Goal: Transaction & Acquisition: Purchase product/service

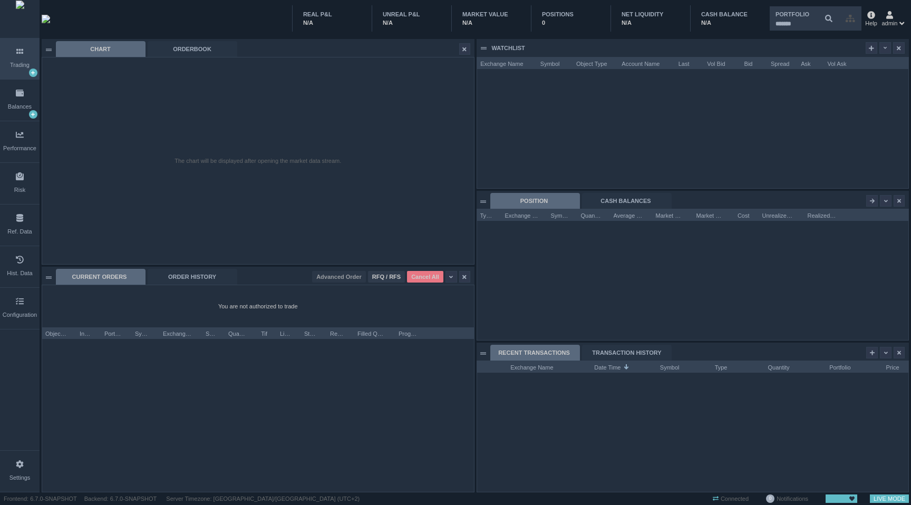
scroll to position [131, 431]
click at [174, 16] on div "REAL P&L N/A UNREAL P&L N/A MARKET VALUE N/A POSITIONS 0 NET LIQUIDITY N/A CASH…" at bounding box center [496, 18] width 736 height 37
click at [755, 141] on div at bounding box center [693, 128] width 432 height 119
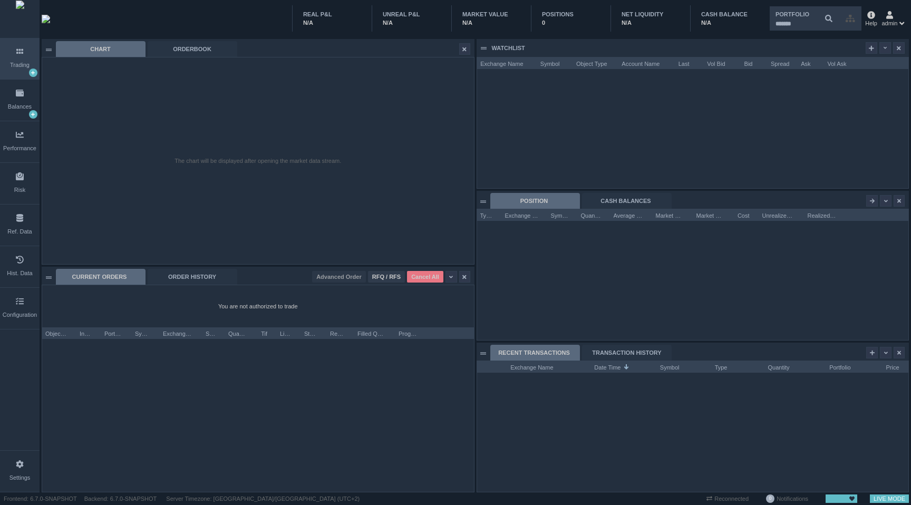
click at [410, 197] on div "The chart will be displayed after opening the market data stream." at bounding box center [258, 160] width 432 height 207
click at [27, 460] on div "Settings" at bounding box center [20, 471] width 40 height 41
click at [372, 90] on div "The chart will be displayed after opening the market data stream." at bounding box center [258, 160] width 432 height 207
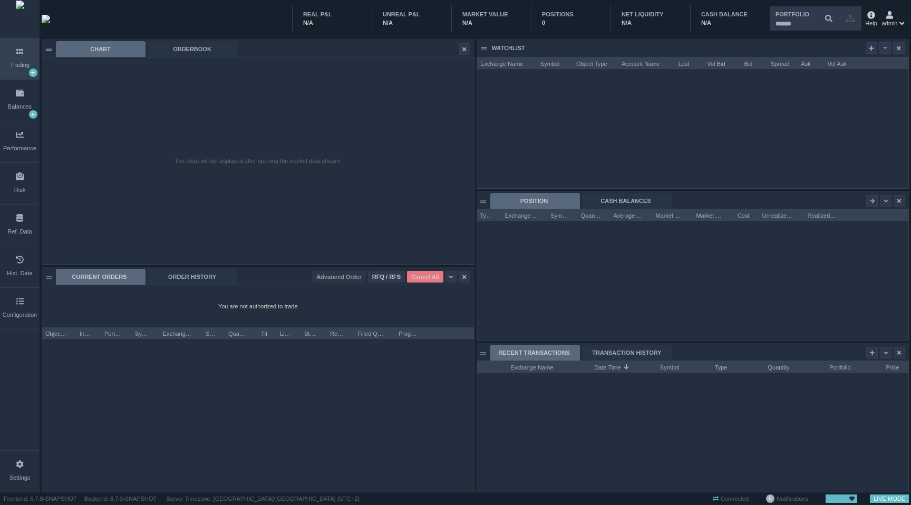
scroll to position [131, 431]
click at [12, 478] on div "Settings" at bounding box center [19, 478] width 21 height 9
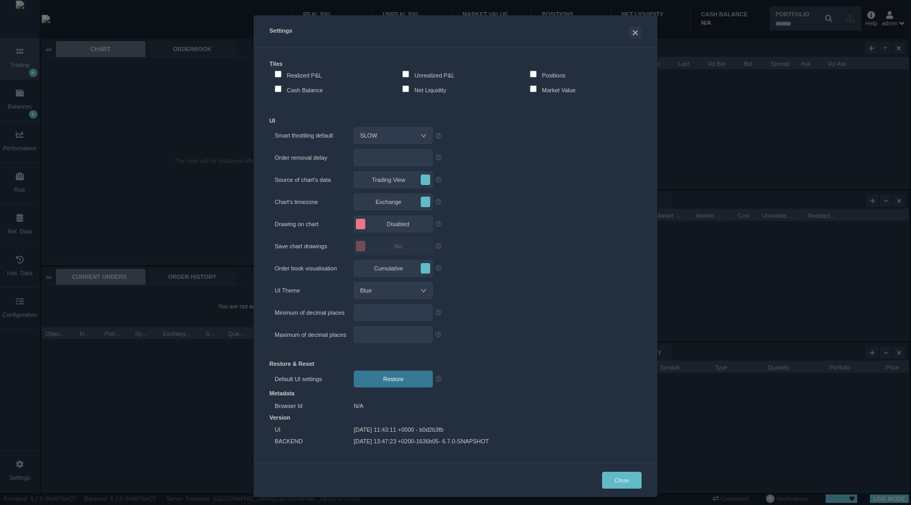
click at [124, 199] on div "Settings × Tiles Realized P&L Unrealized P&L Positions Cash Balance Net Liquidi…" at bounding box center [455, 252] width 911 height 505
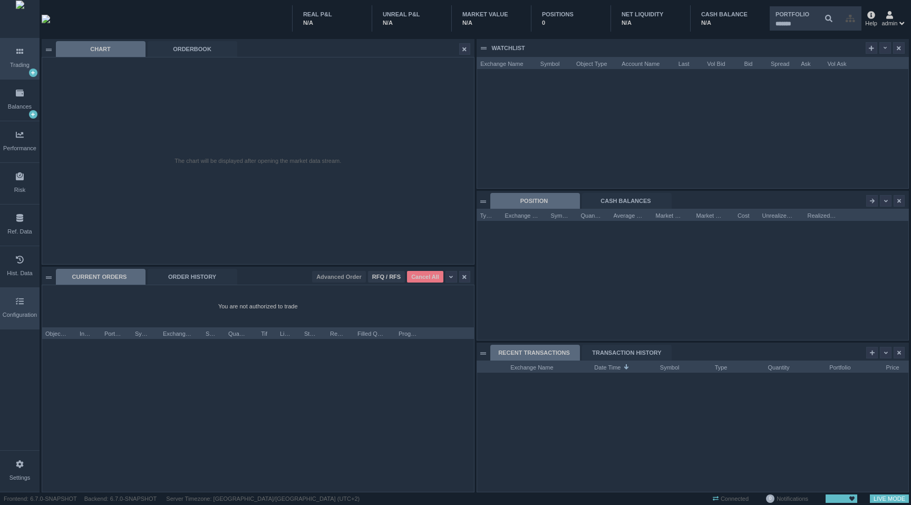
click at [25, 296] on div "Configuration" at bounding box center [20, 308] width 40 height 41
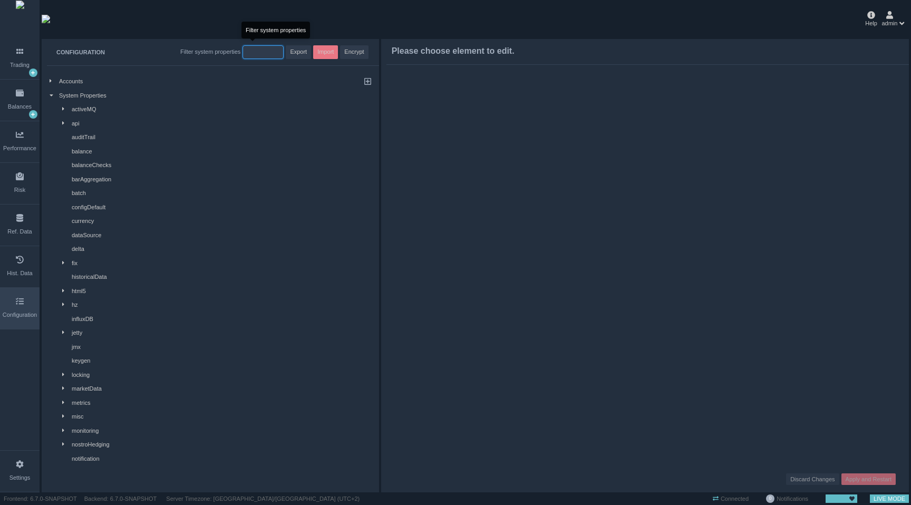
click at [244, 51] on input "string" at bounding box center [263, 52] width 41 height 14
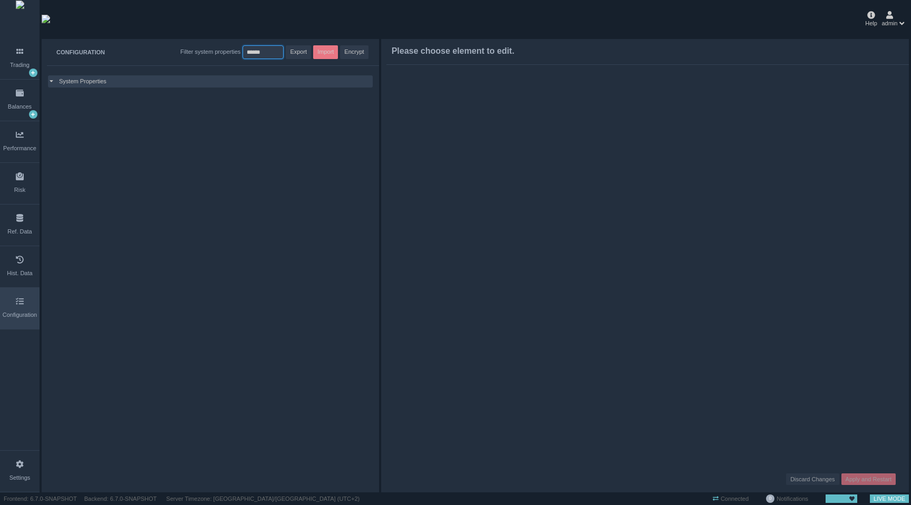
type input "******"
click at [121, 75] on div "System Properties" at bounding box center [210, 81] width 325 height 12
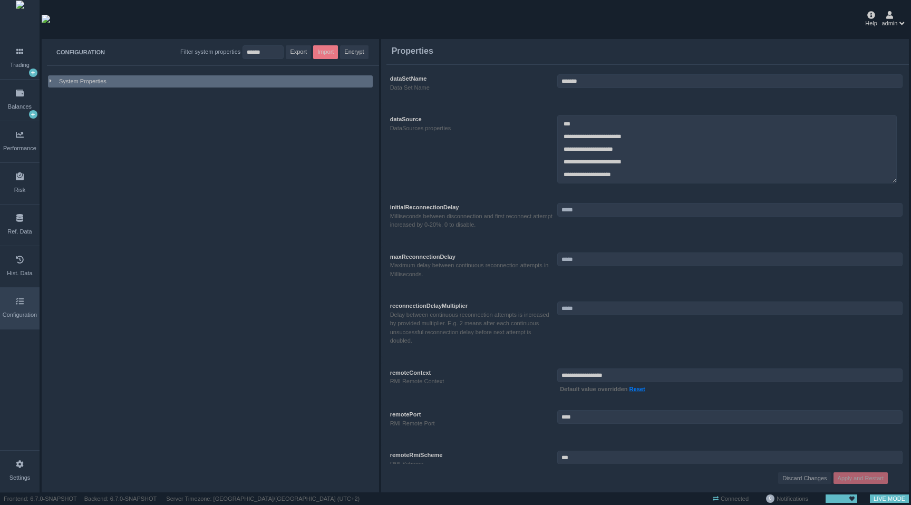
click at [121, 75] on div "System Properties" at bounding box center [210, 81] width 325 height 12
click at [258, 52] on input "string" at bounding box center [263, 52] width 41 height 14
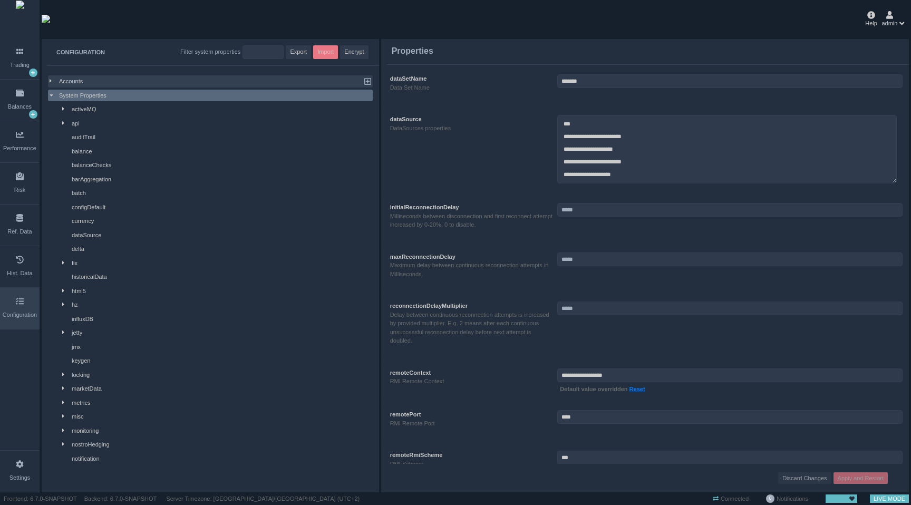
click at [84, 81] on div "Accounts" at bounding box center [207, 81] width 297 height 9
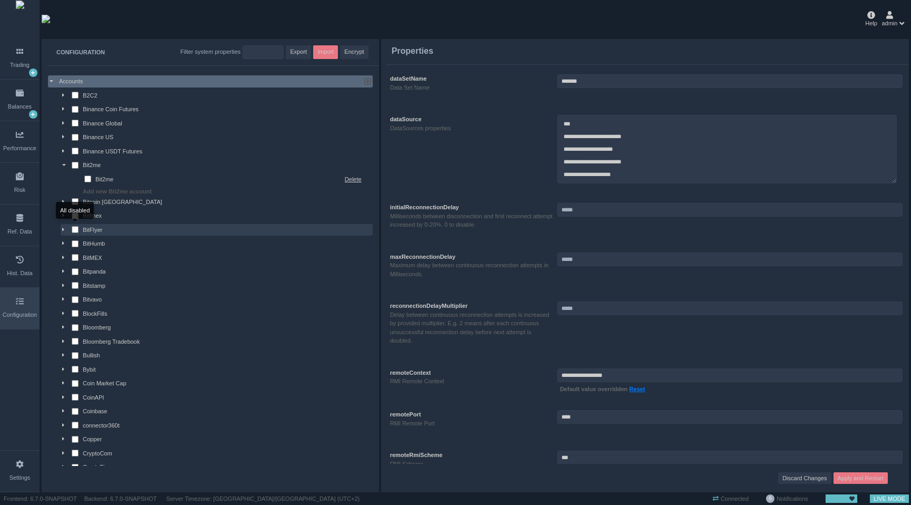
scroll to position [535, 0]
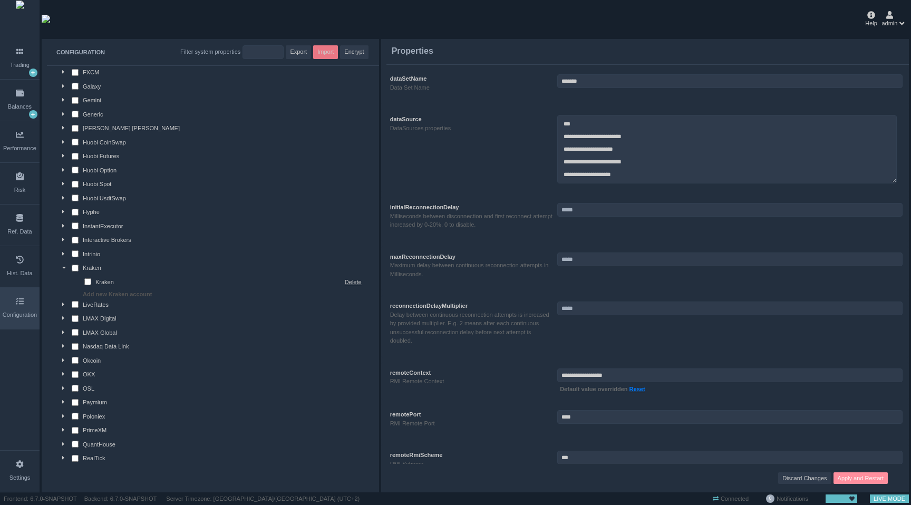
click at [856, 478] on span "Apply and Restart" at bounding box center [861, 478] width 46 height 9
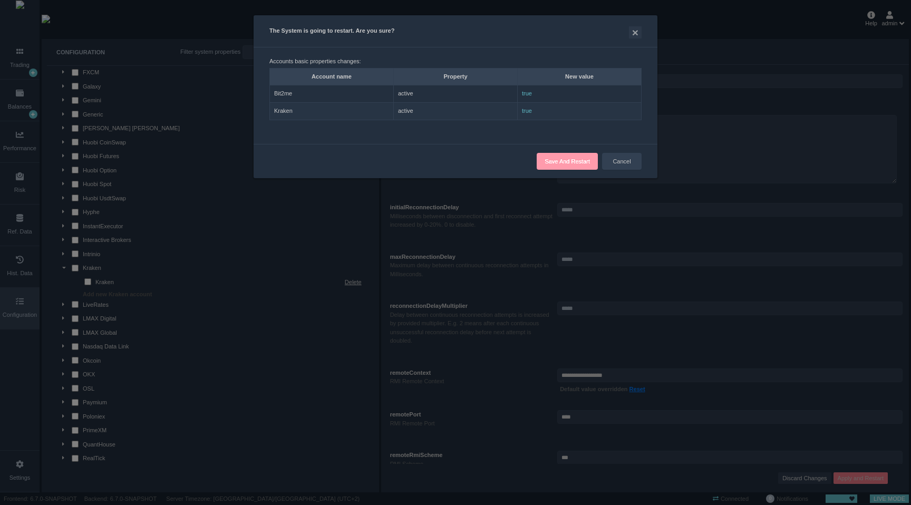
click at [576, 155] on button "Save And Restart" at bounding box center [567, 161] width 61 height 17
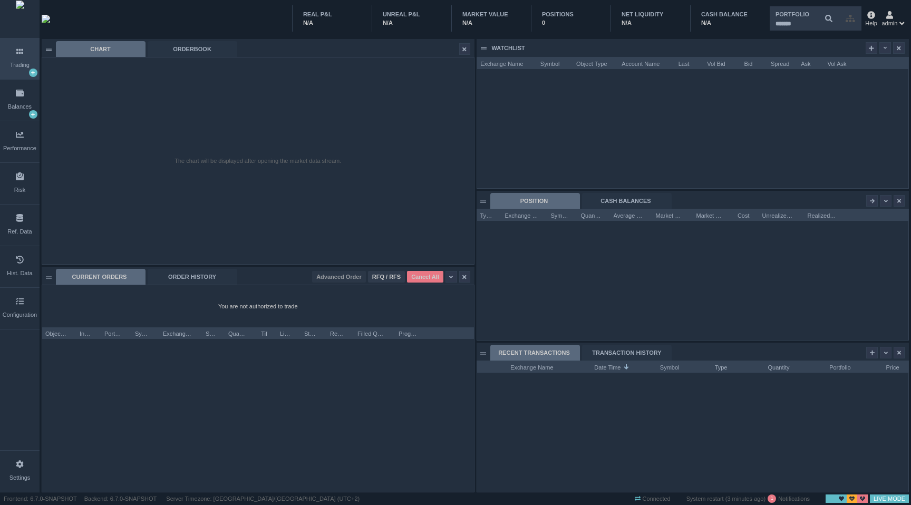
scroll to position [131, 431]
click at [124, 276] on div "CURRENT ORDERS" at bounding box center [101, 277] width 90 height 16
click at [895, 17] on div "admin" at bounding box center [890, 19] width 16 height 16
click at [862, 69] on li "Sign out" at bounding box center [869, 73] width 71 height 17
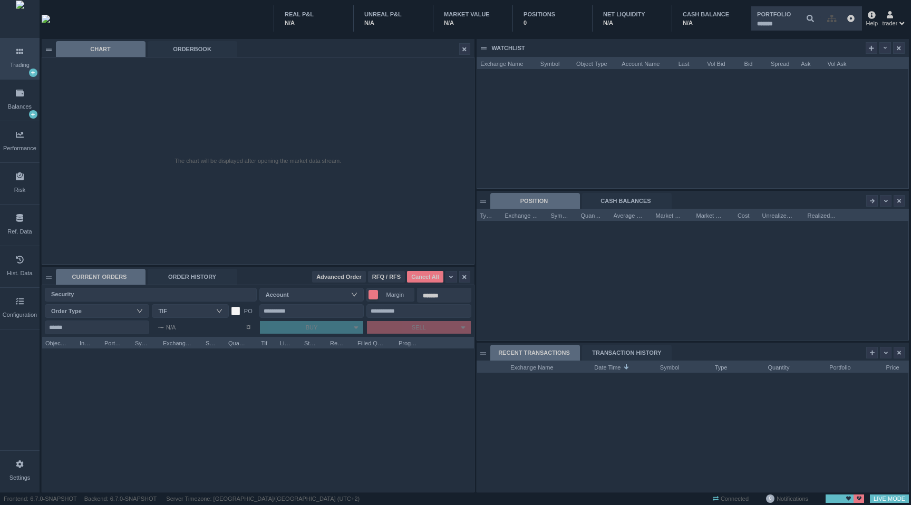
scroll to position [131, 431]
click at [148, 289] on div "Security" at bounding box center [148, 294] width 195 height 11
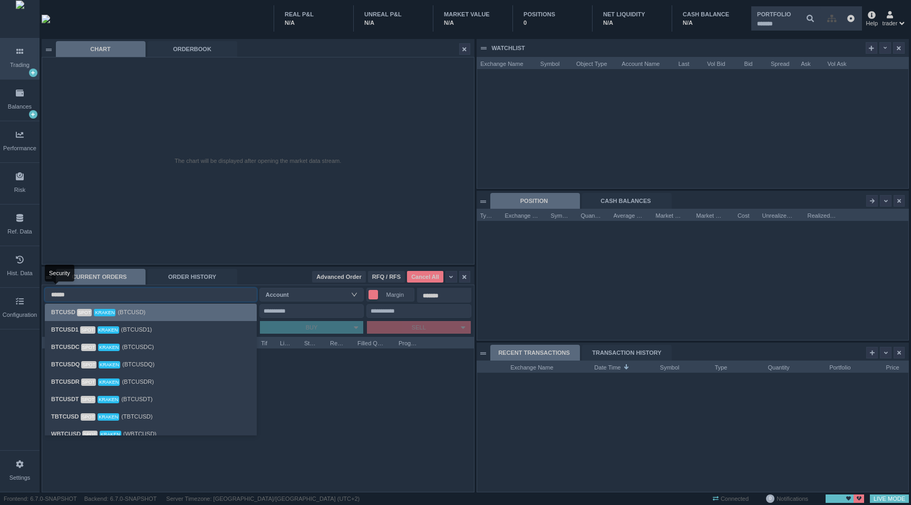
click at [140, 308] on div "BTCUSD Spot Kraken (BTCUSD)" at bounding box center [150, 312] width 199 height 12
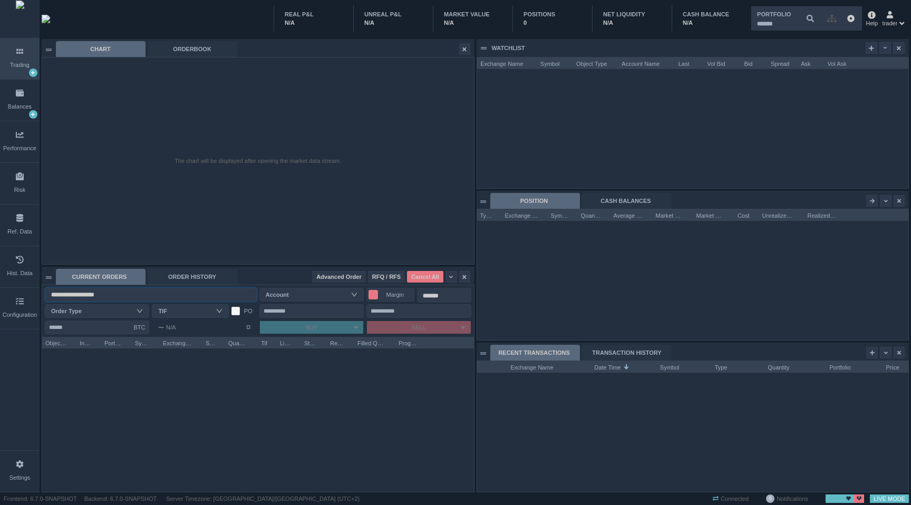
click at [128, 312] on div "Order Type" at bounding box center [94, 311] width 87 height 11
type input "**********"
click at [274, 294] on div "Account" at bounding box center [309, 295] width 87 height 11
click at [284, 307] on li "Kraken" at bounding box center [311, 312] width 104 height 17
click at [377, 297] on button "Margin" at bounding box center [391, 295] width 48 height 14
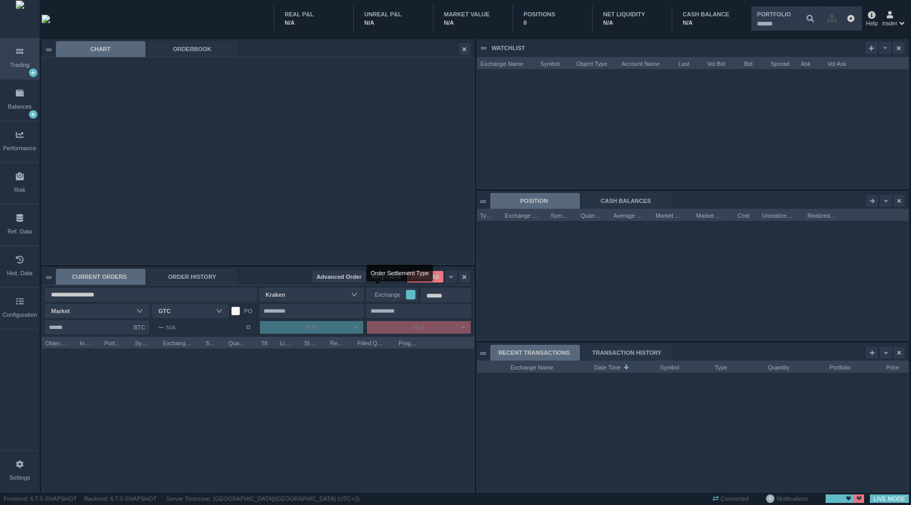
click at [377, 297] on span "Exchange" at bounding box center [387, 295] width 35 height 11
click at [110, 324] on input "Amount" at bounding box center [97, 328] width 104 height 14
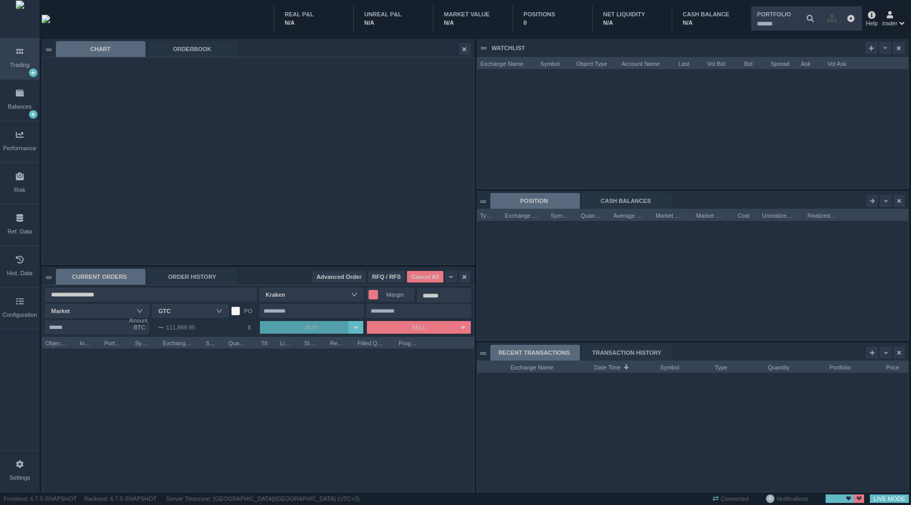
click at [264, 327] on button "BUY" at bounding box center [304, 327] width 89 height 13
click at [288, 328] on button "BUY" at bounding box center [304, 327] width 89 height 13
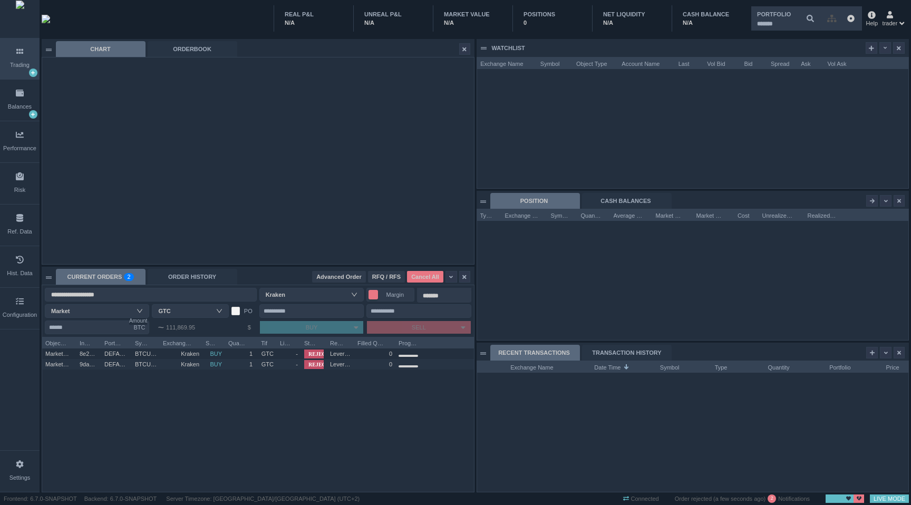
click at [382, 291] on span "Margin" at bounding box center [395, 295] width 31 height 11
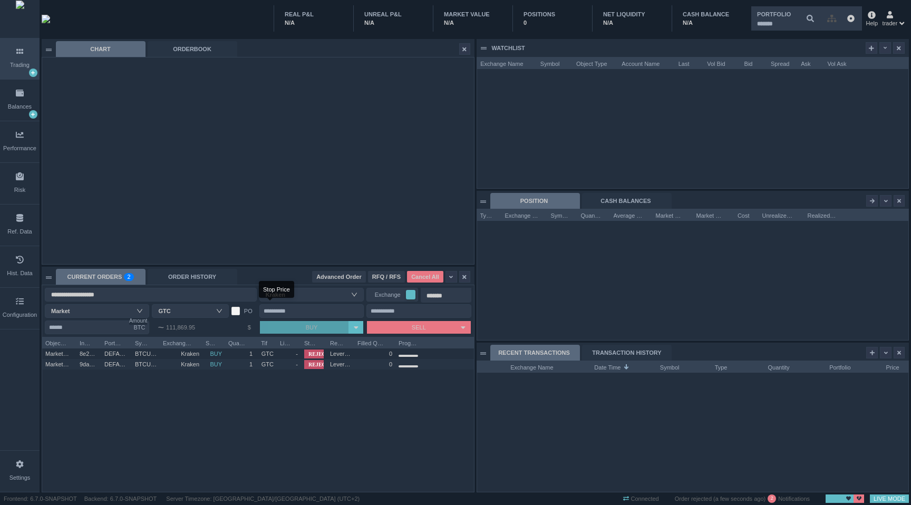
click at [330, 322] on button "BUY" at bounding box center [304, 327] width 89 height 13
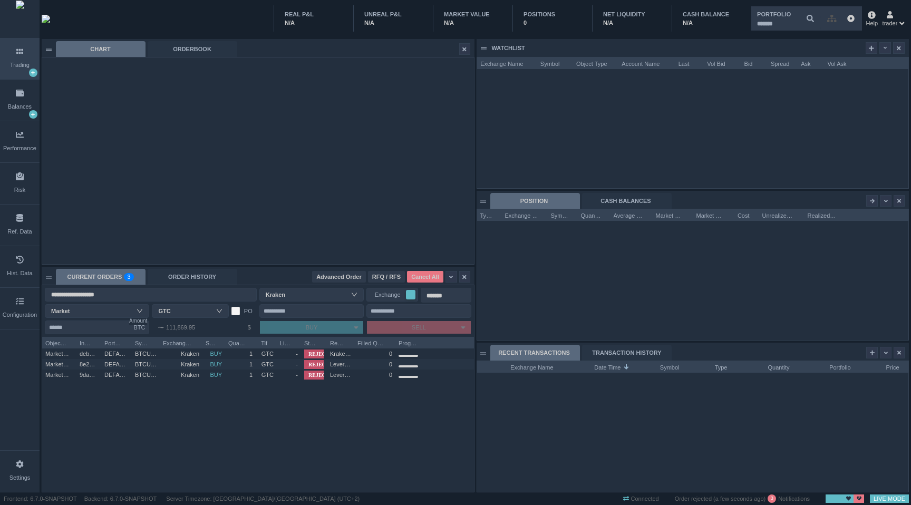
click at [397, 297] on span "Exchange" at bounding box center [387, 295] width 35 height 11
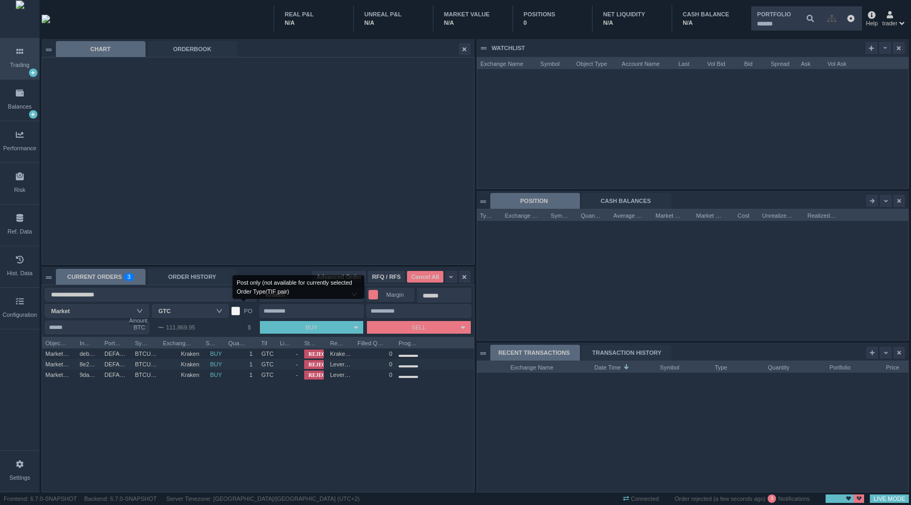
click at [237, 309] on label "PO" at bounding box center [244, 311] width 25 height 11
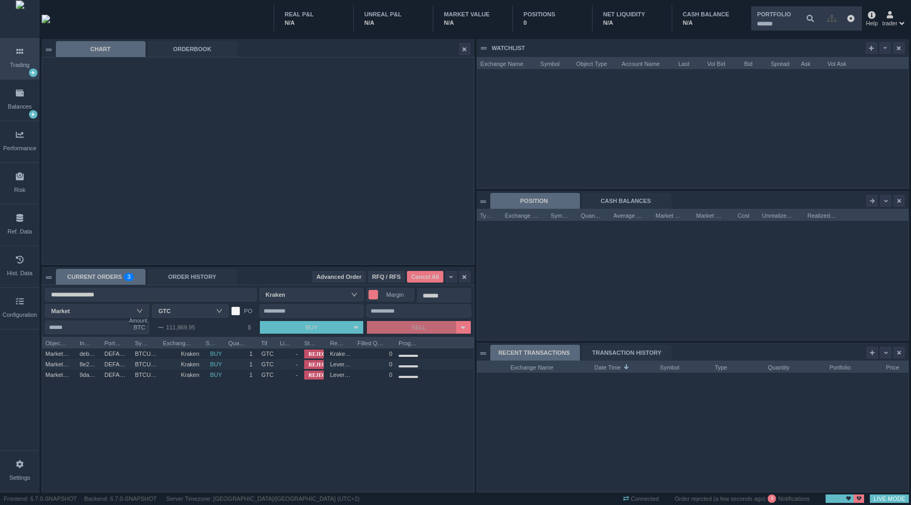
click at [390, 324] on button "SELL" at bounding box center [411, 327] width 89 height 13
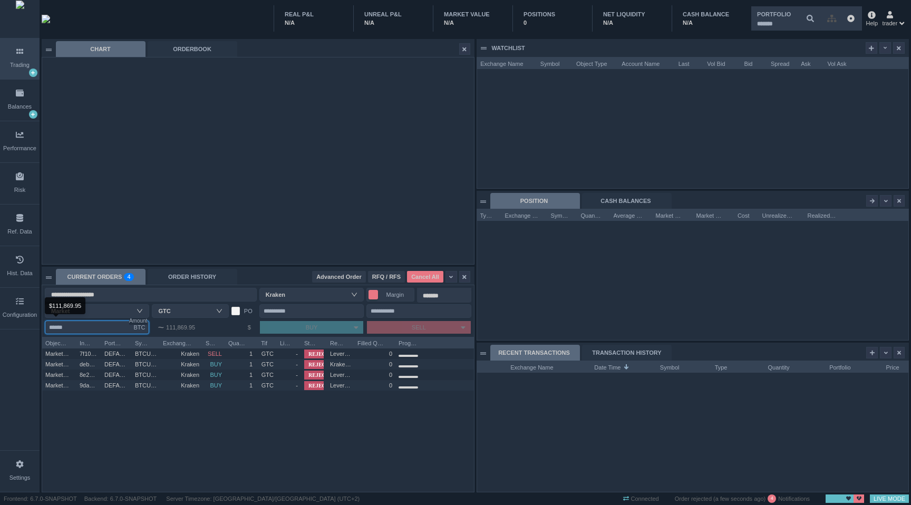
click at [98, 321] on input "*" at bounding box center [97, 328] width 104 height 14
type input "**"
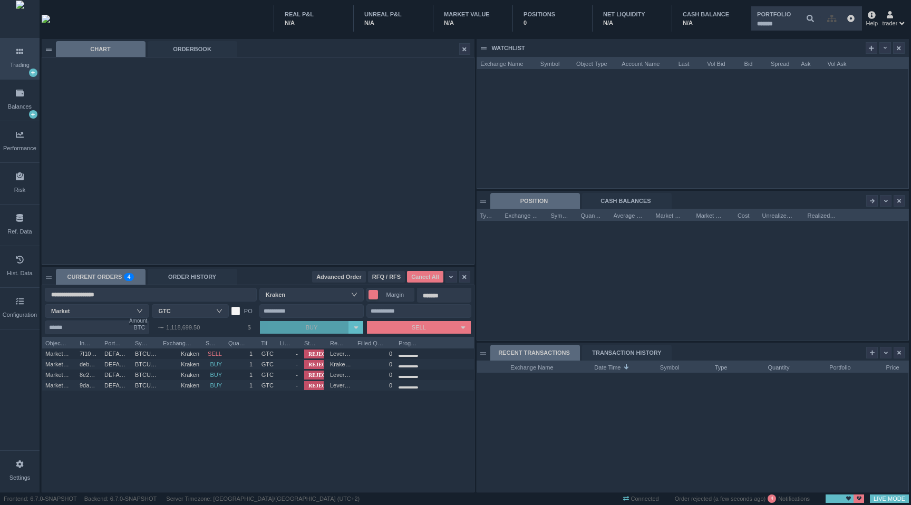
click at [301, 322] on button "BUY" at bounding box center [304, 327] width 89 height 13
click at [293, 297] on div "Kraken" at bounding box center [281, 295] width 30 height 16
click at [226, 294] on input "**********" at bounding box center [151, 295] width 212 height 14
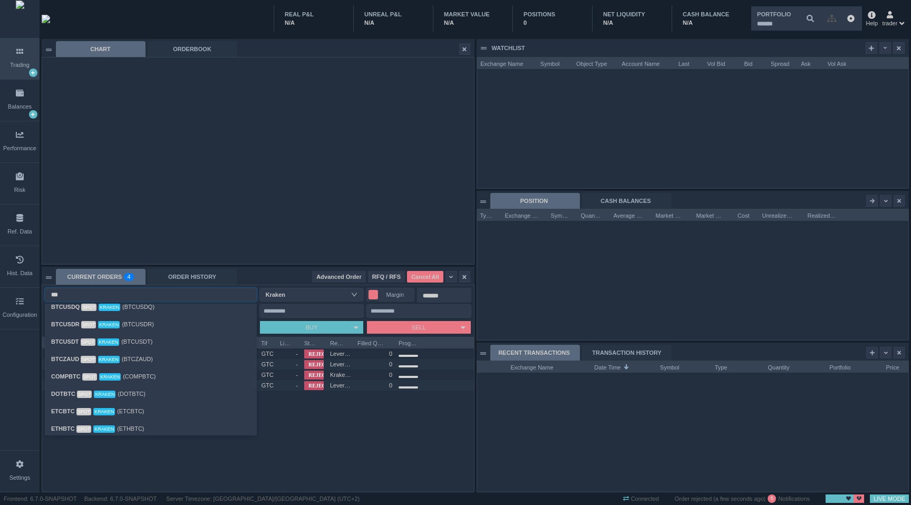
scroll to position [0, 0]
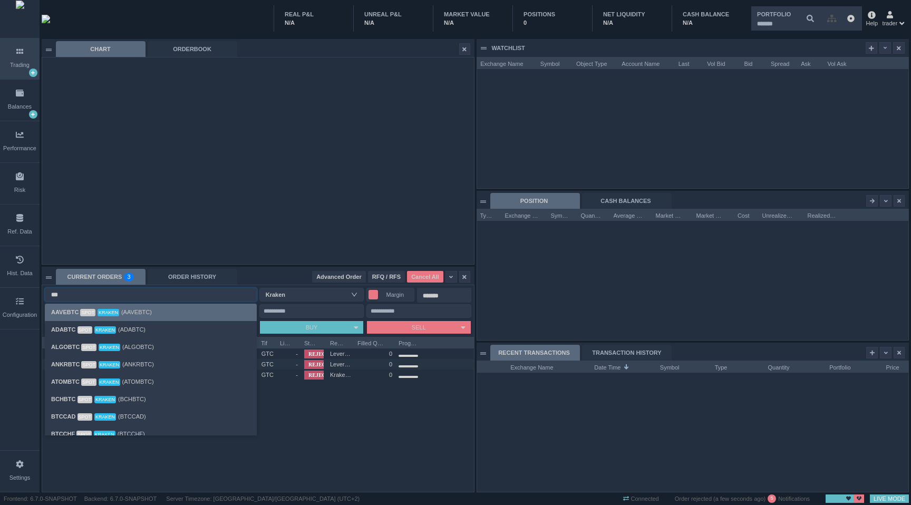
click at [201, 314] on div "AAVEBTC Spot Kraken (AAVEBTC)" at bounding box center [150, 312] width 199 height 12
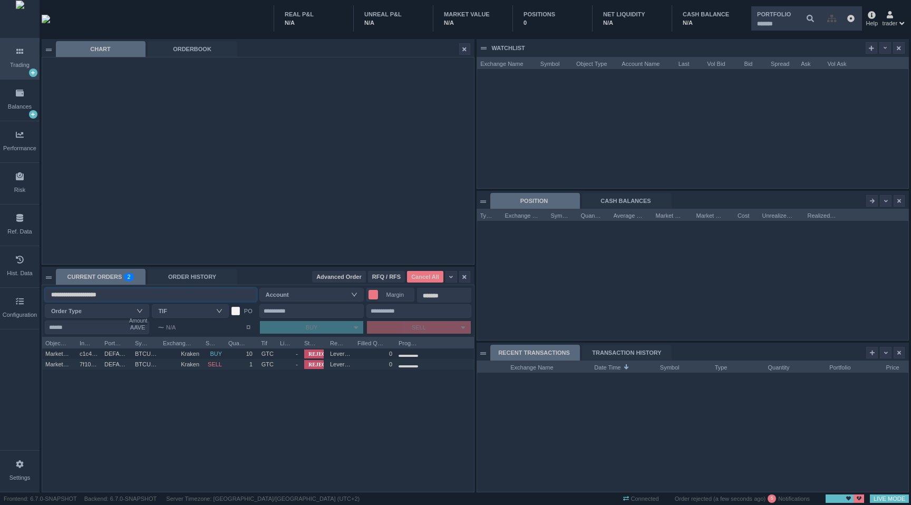
click at [305, 297] on div "Account" at bounding box center [309, 295] width 87 height 11
type input "**********"
click at [300, 308] on li "Kraken" at bounding box center [311, 312] width 104 height 17
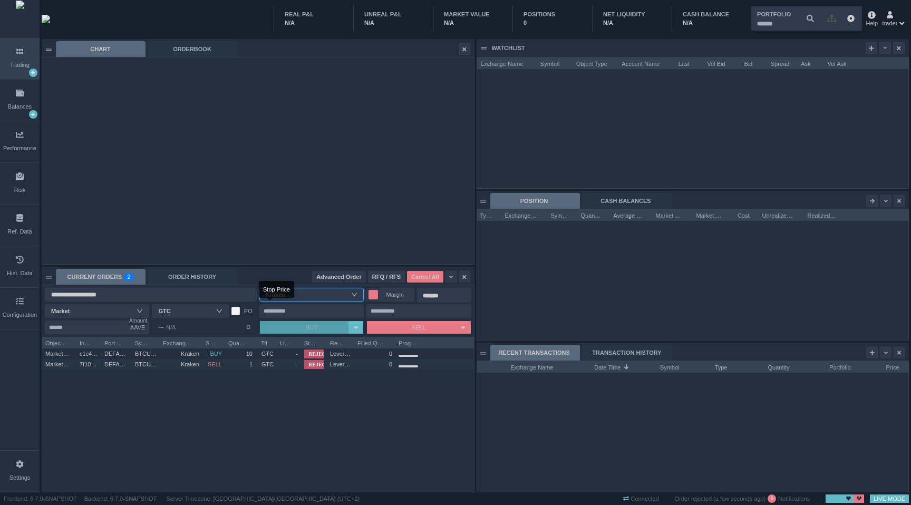
click at [297, 329] on button "BUY" at bounding box center [304, 327] width 89 height 13
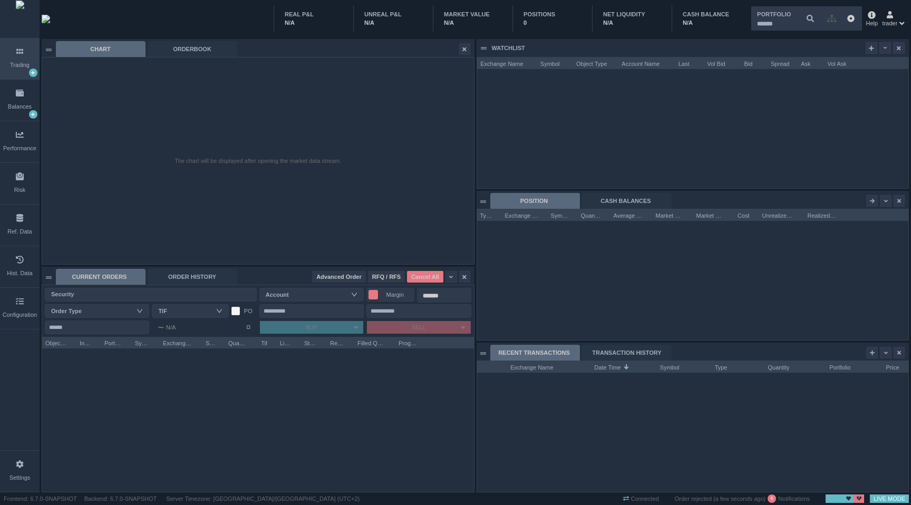
scroll to position [131, 431]
click at [212, 274] on div "ORDER HISTORY" at bounding box center [193, 277] width 90 height 16
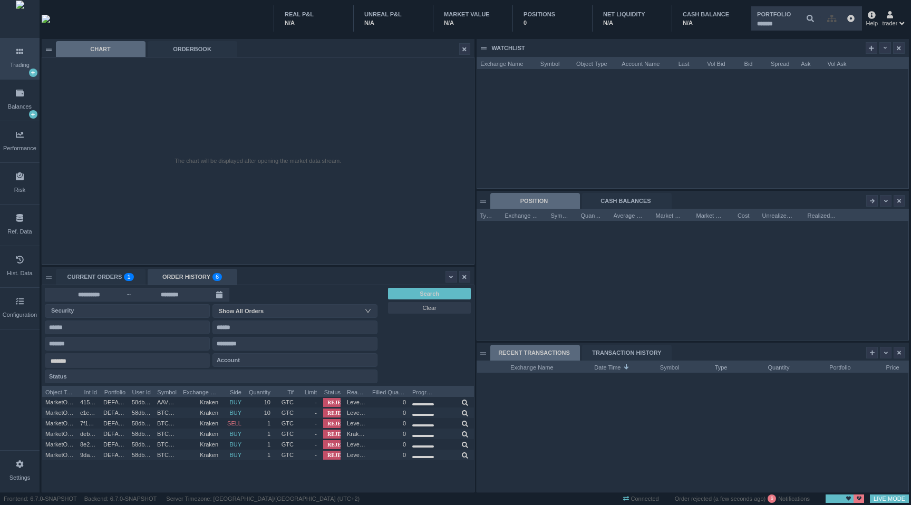
scroll to position [106, 431]
click at [420, 124] on div "The chart will be displayed after opening the market data stream." at bounding box center [258, 160] width 432 height 207
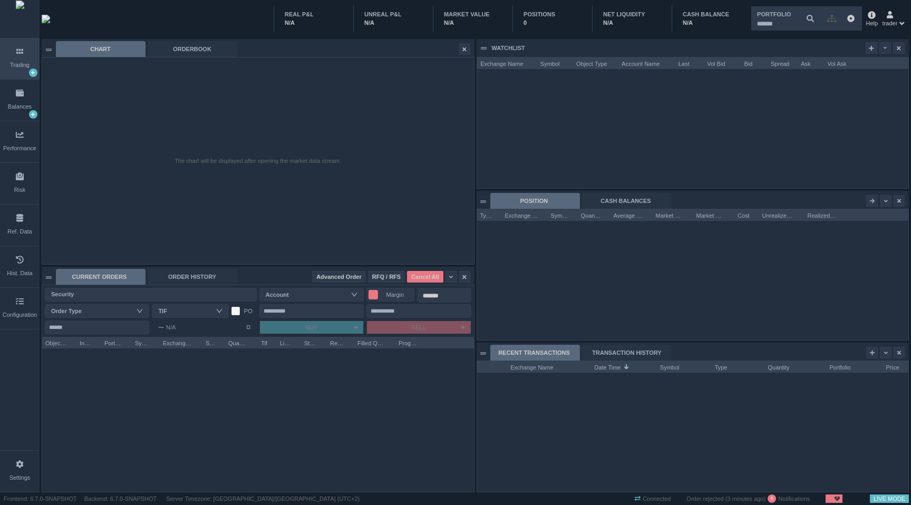
scroll to position [131, 431]
click at [208, 283] on div "ORDER HISTORY" at bounding box center [193, 277] width 90 height 16
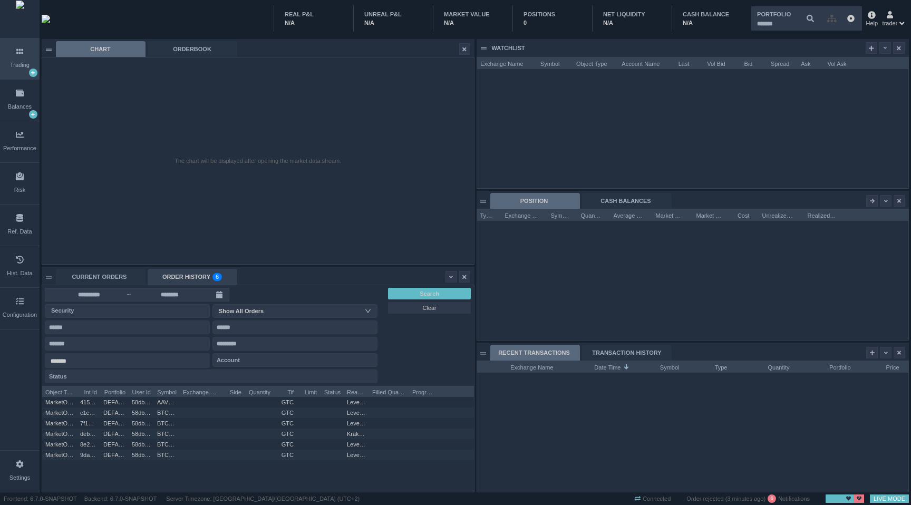
scroll to position [106, 431]
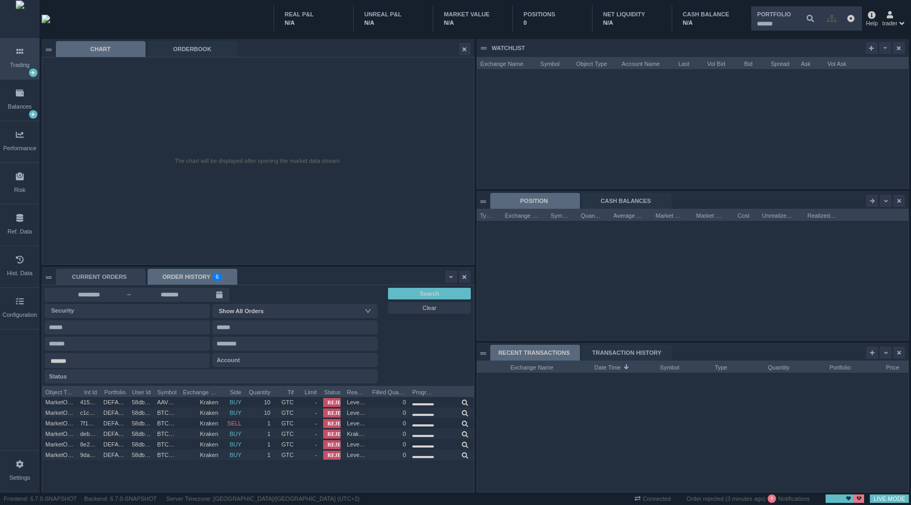
click at [127, 277] on div "CURRENT ORDERS" at bounding box center [101, 277] width 90 height 16
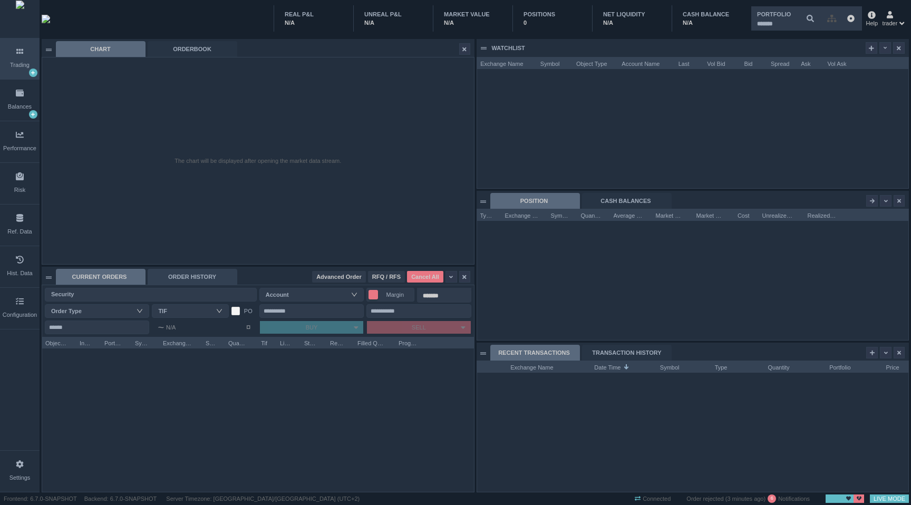
scroll to position [155, 431]
click at [173, 278] on div "ORDER HISTORY" at bounding box center [193, 277] width 90 height 16
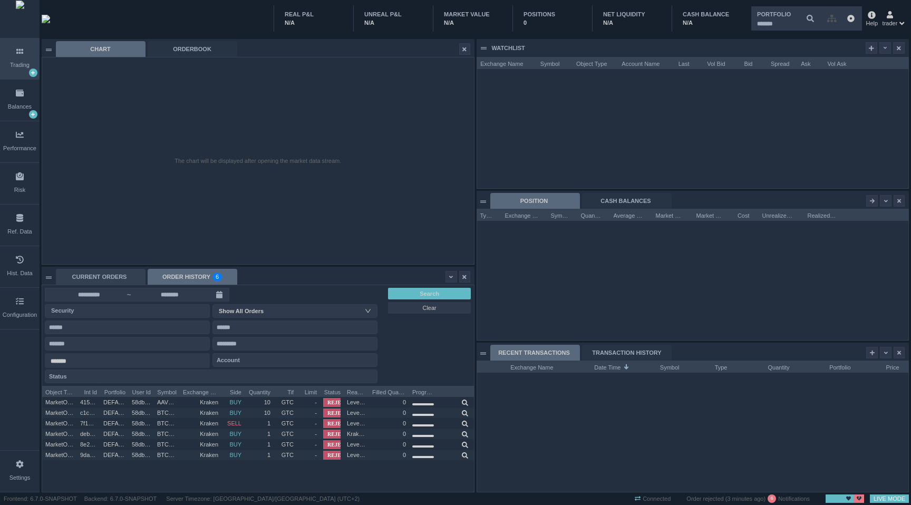
scroll to position [26, 83]
click at [109, 274] on div "CURRENT ORDERS" at bounding box center [101, 277] width 90 height 16
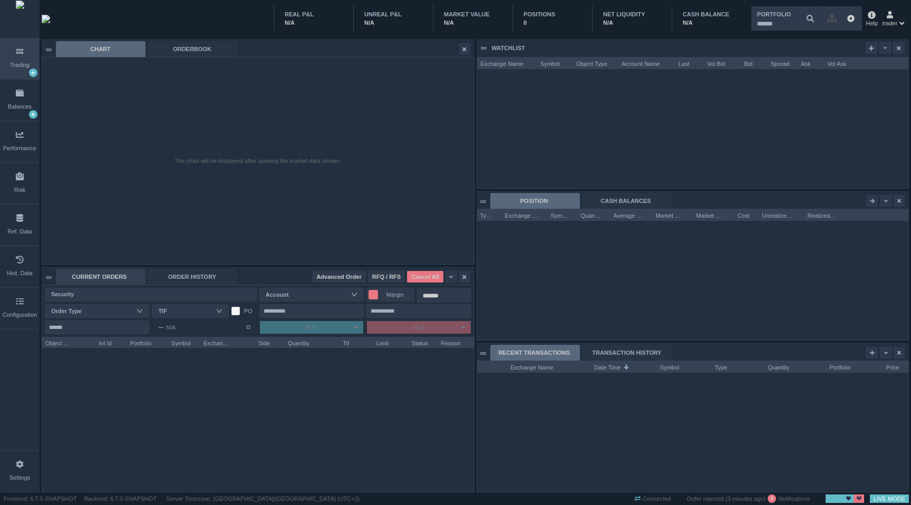
scroll to position [155, 431]
click at [201, 273] on div "ORDER HISTORY" at bounding box center [193, 277] width 90 height 16
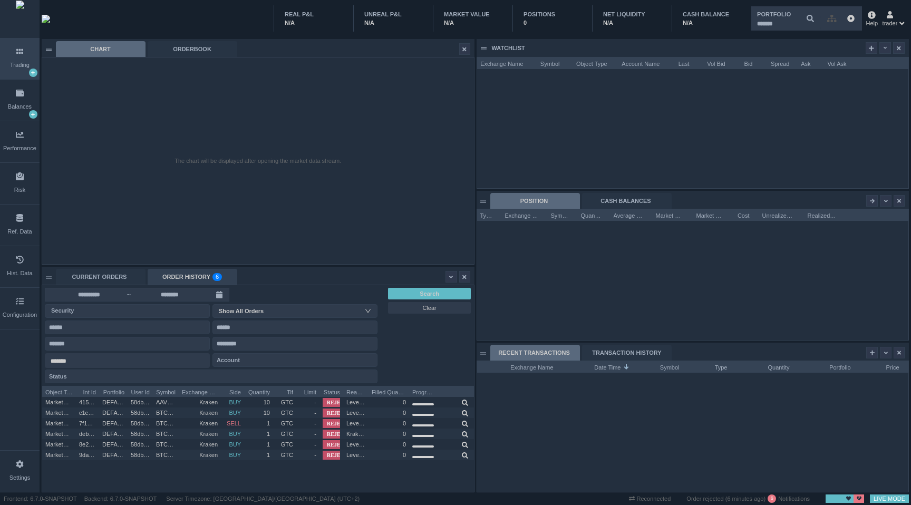
scroll to position [106, 431]
click at [108, 280] on div "CURRENT ORDERS" at bounding box center [101, 277] width 90 height 16
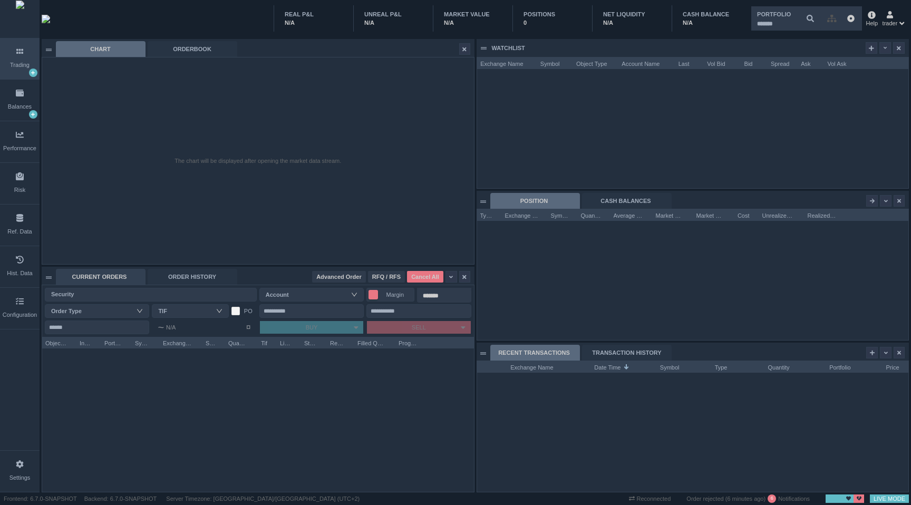
scroll to position [155, 431]
click at [104, 291] on div "Security" at bounding box center [148, 294] width 195 height 11
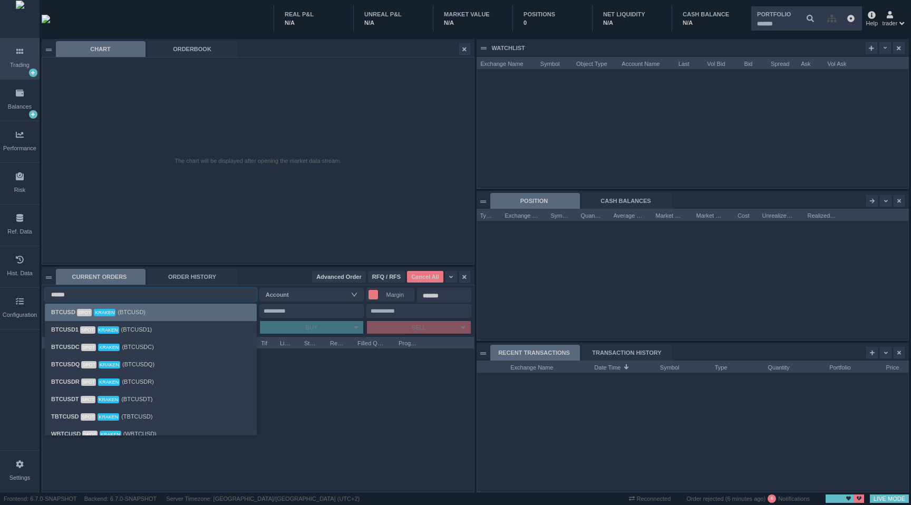
click at [165, 310] on div "BTCUSD Spot Kraken (BTCUSD)" at bounding box center [150, 312] width 199 height 12
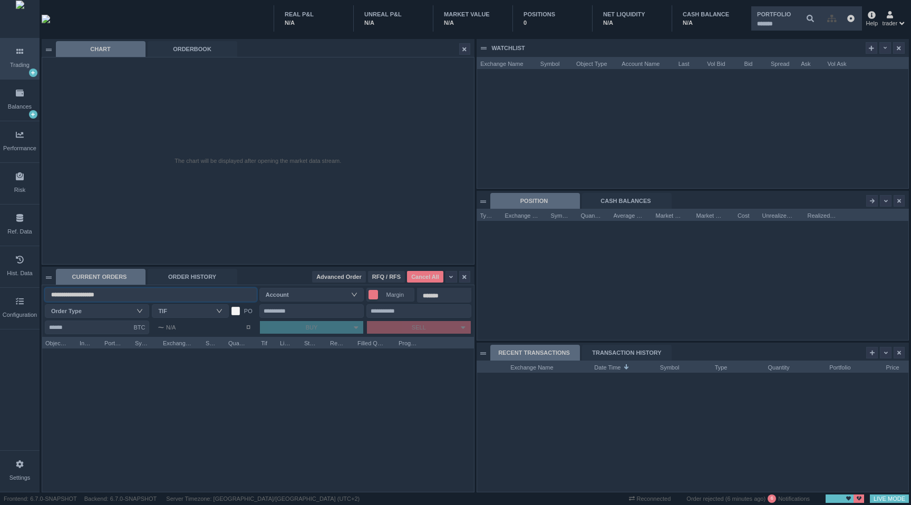
click at [107, 307] on div "Order Type" at bounding box center [94, 311] width 87 height 11
type input "**********"
click at [275, 291] on div "Account" at bounding box center [309, 295] width 87 height 11
click at [282, 308] on li "Kraken" at bounding box center [311, 312] width 104 height 17
click at [109, 313] on div "Order Type Market" at bounding box center [97, 311] width 92 height 16
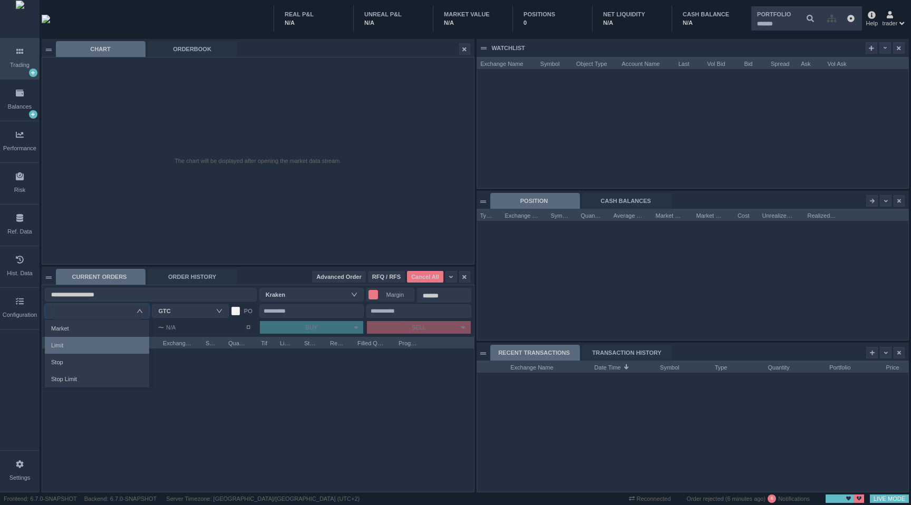
click at [92, 346] on li "Limit" at bounding box center [97, 345] width 104 height 17
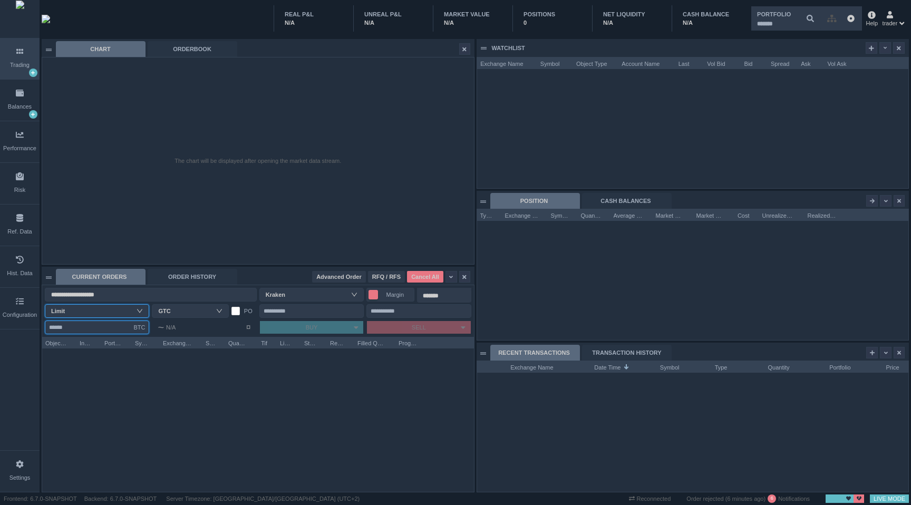
click at [101, 332] on input "Amount" at bounding box center [97, 328] width 104 height 14
type input "*"
click at [407, 309] on input "Limit Price" at bounding box center [419, 311] width 104 height 14
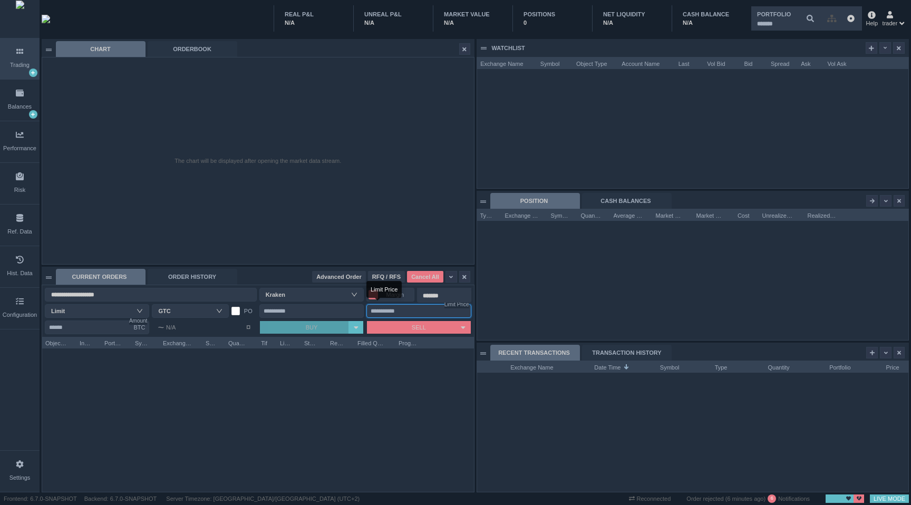
type input "*"
click at [328, 324] on button "BUY" at bounding box center [304, 327] width 89 height 13
